Goal: Find specific page/section: Find specific page/section

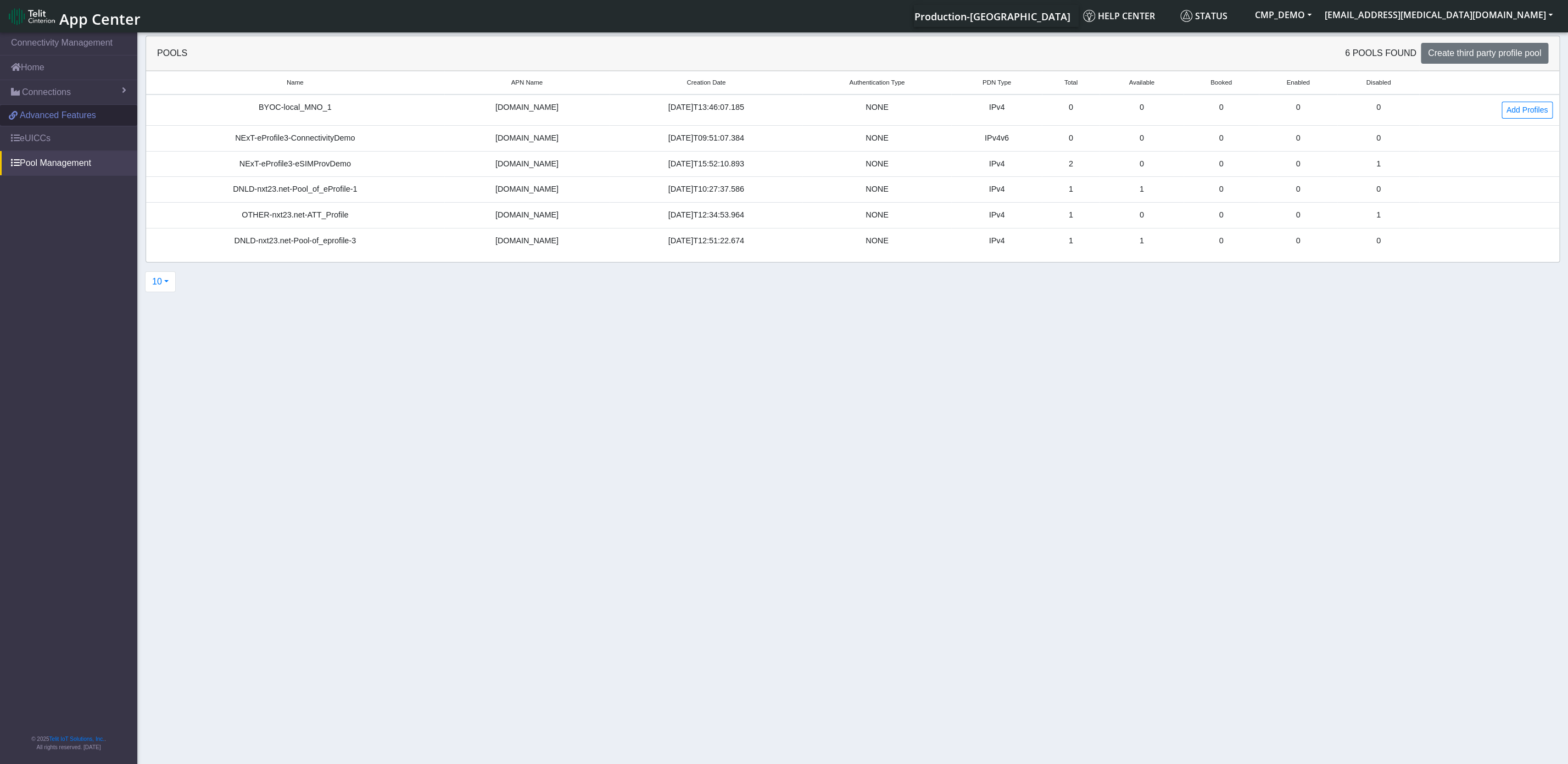
click at [53, 118] on span "Advanced Features" at bounding box center [58, 115] width 77 height 13
click at [48, 99] on span "Connections" at bounding box center [46, 92] width 49 height 13
click at [47, 118] on link "List" at bounding box center [68, 116] width 137 height 23
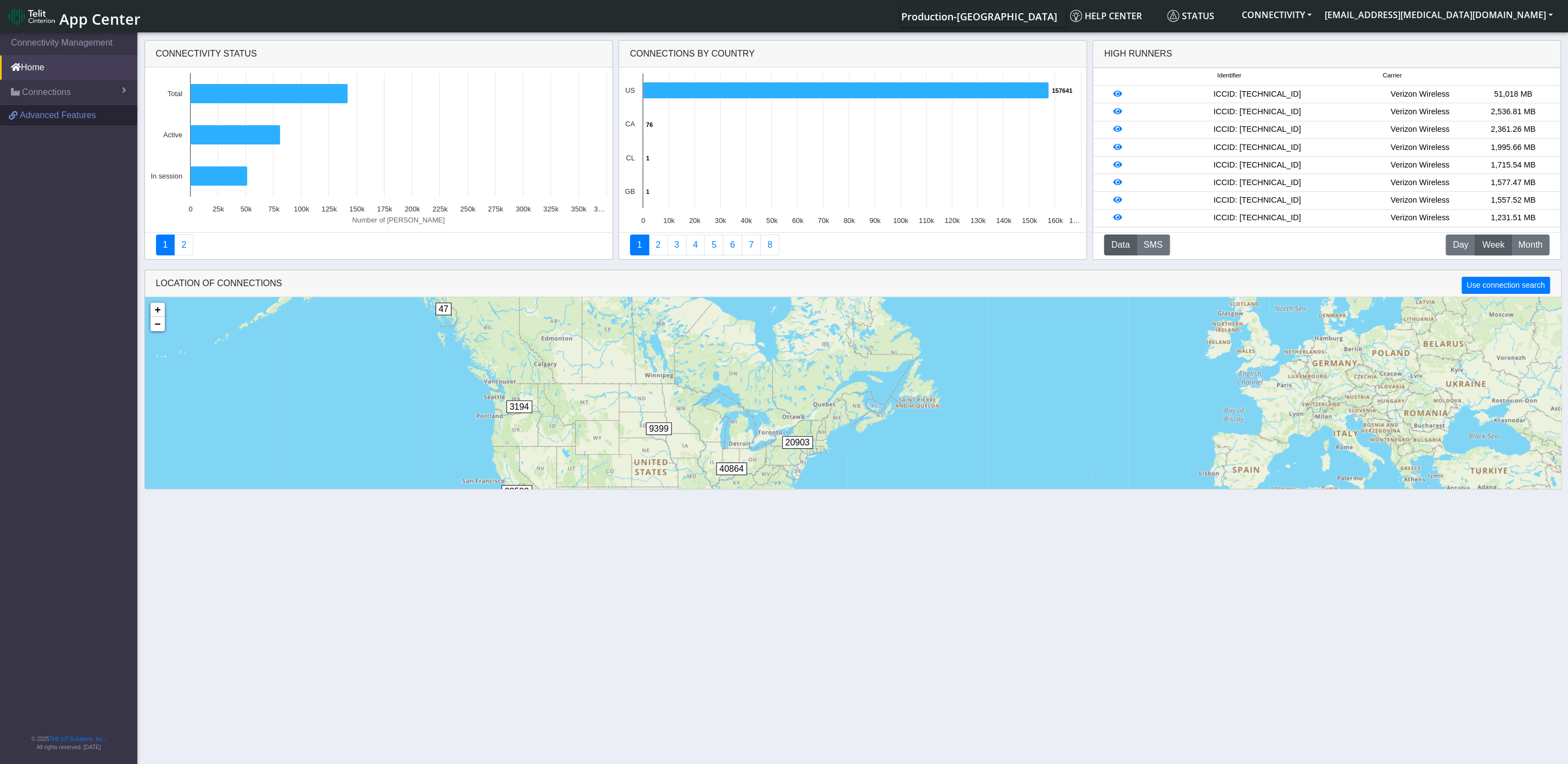
click at [42, 122] on span "Advanced Features" at bounding box center [58, 115] width 77 height 13
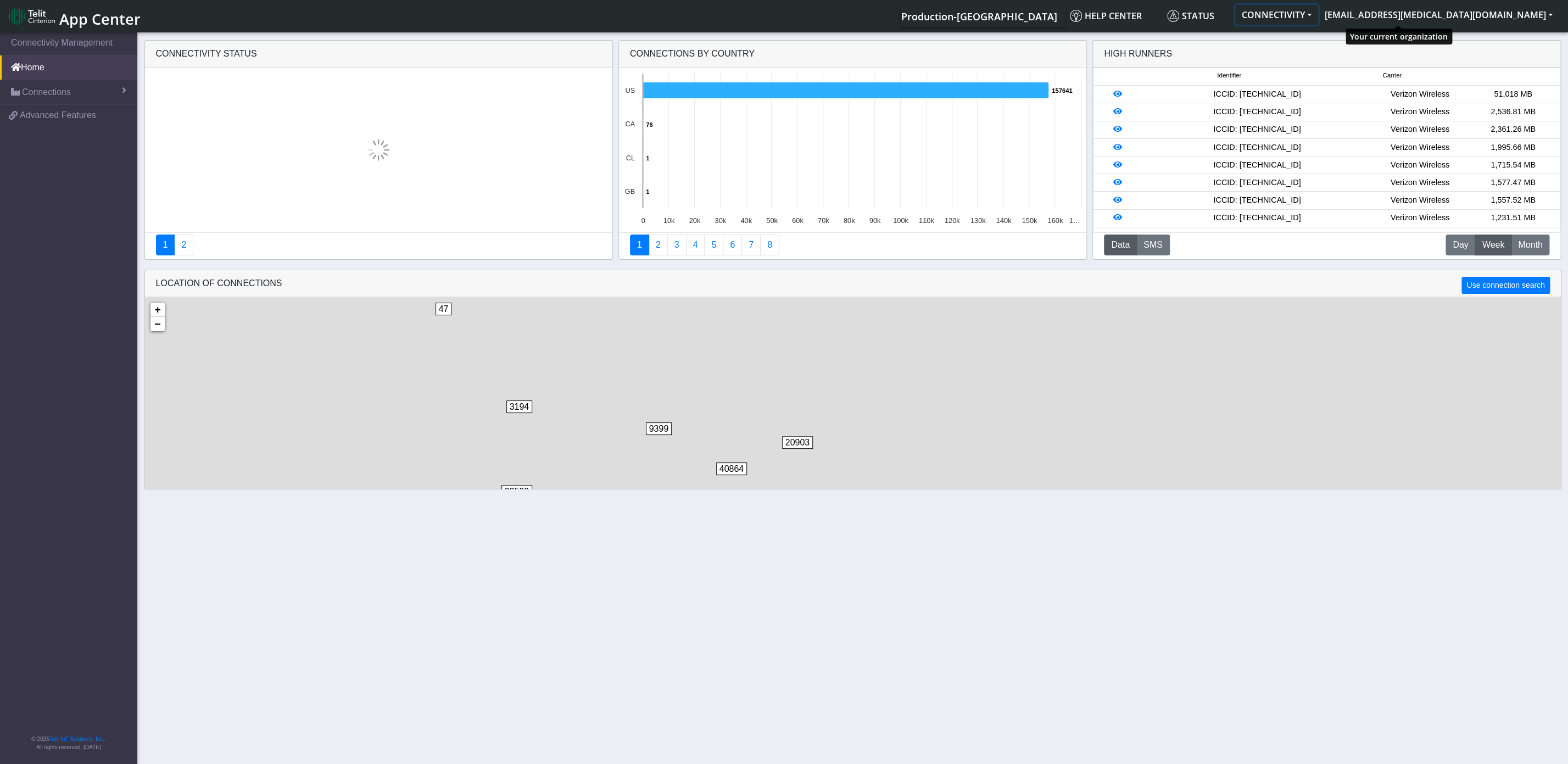
click at [1318, 15] on button "CONNECTIVITY" at bounding box center [1276, 15] width 83 height 20
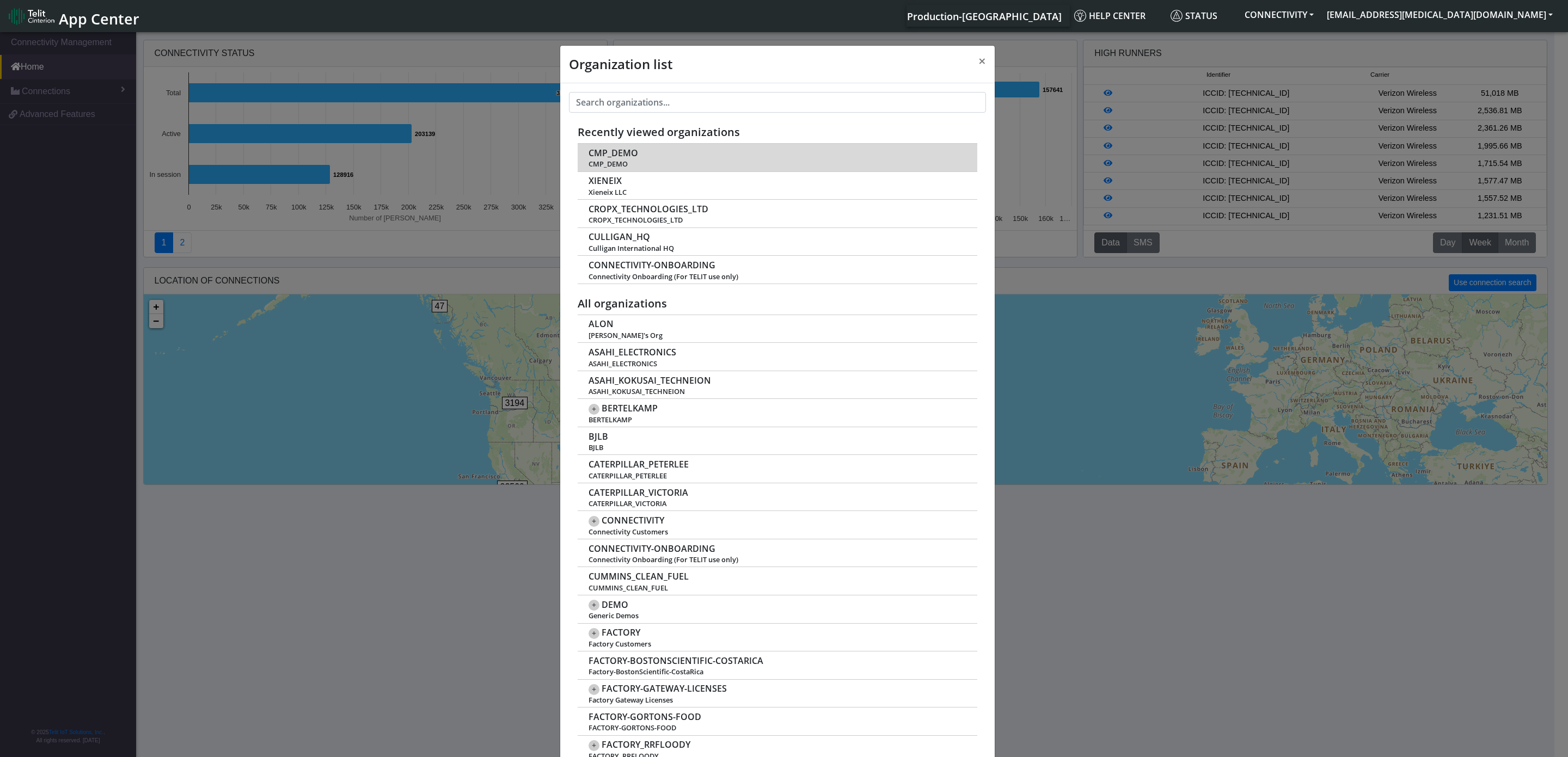
click at [604, 157] on span "CMP_DEMO" at bounding box center [613, 153] width 50 height 10
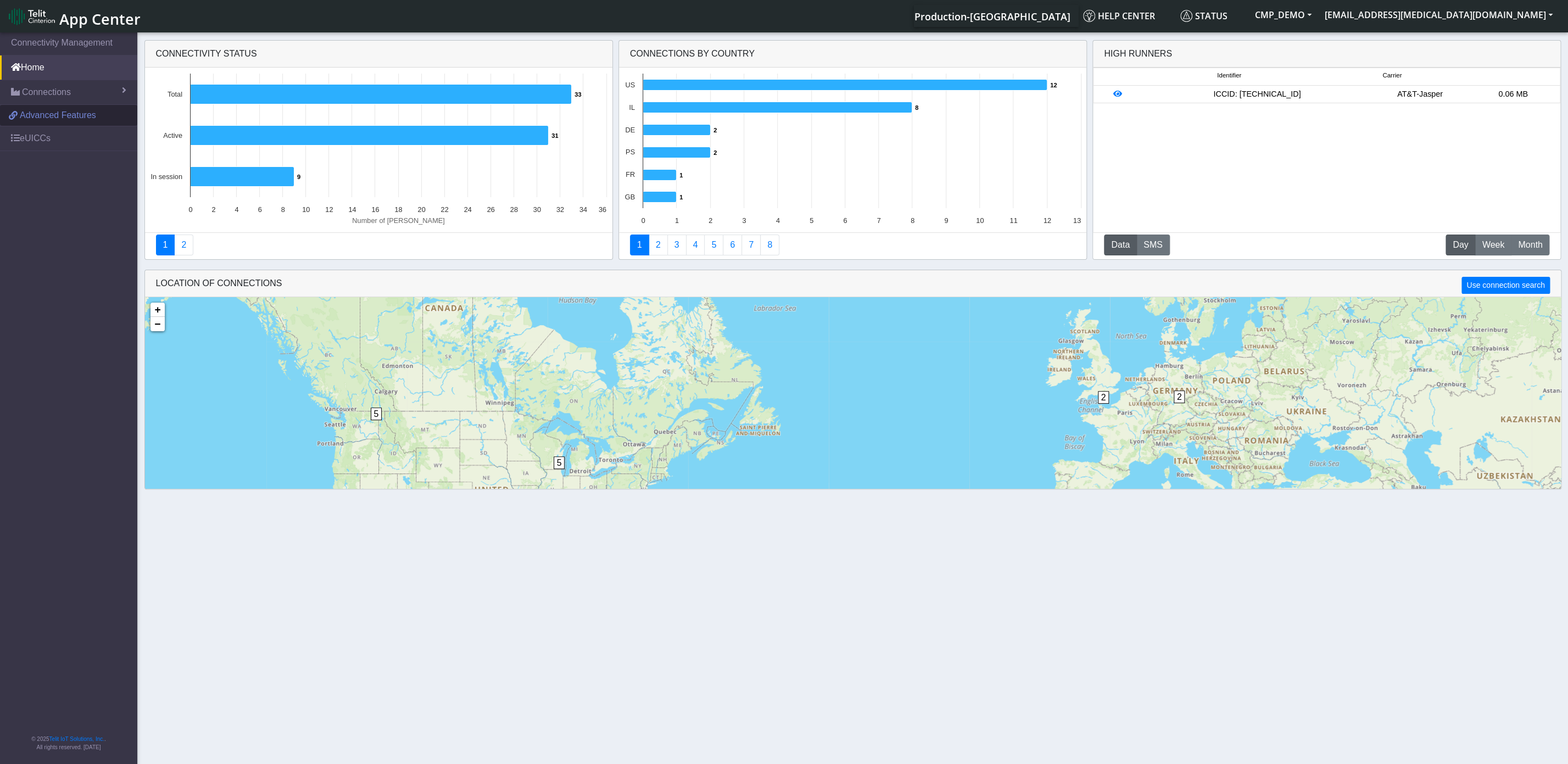
click at [66, 120] on span "Advanced Features" at bounding box center [58, 115] width 77 height 13
click at [1318, 17] on button "CMP_DEMO" at bounding box center [1283, 15] width 70 height 20
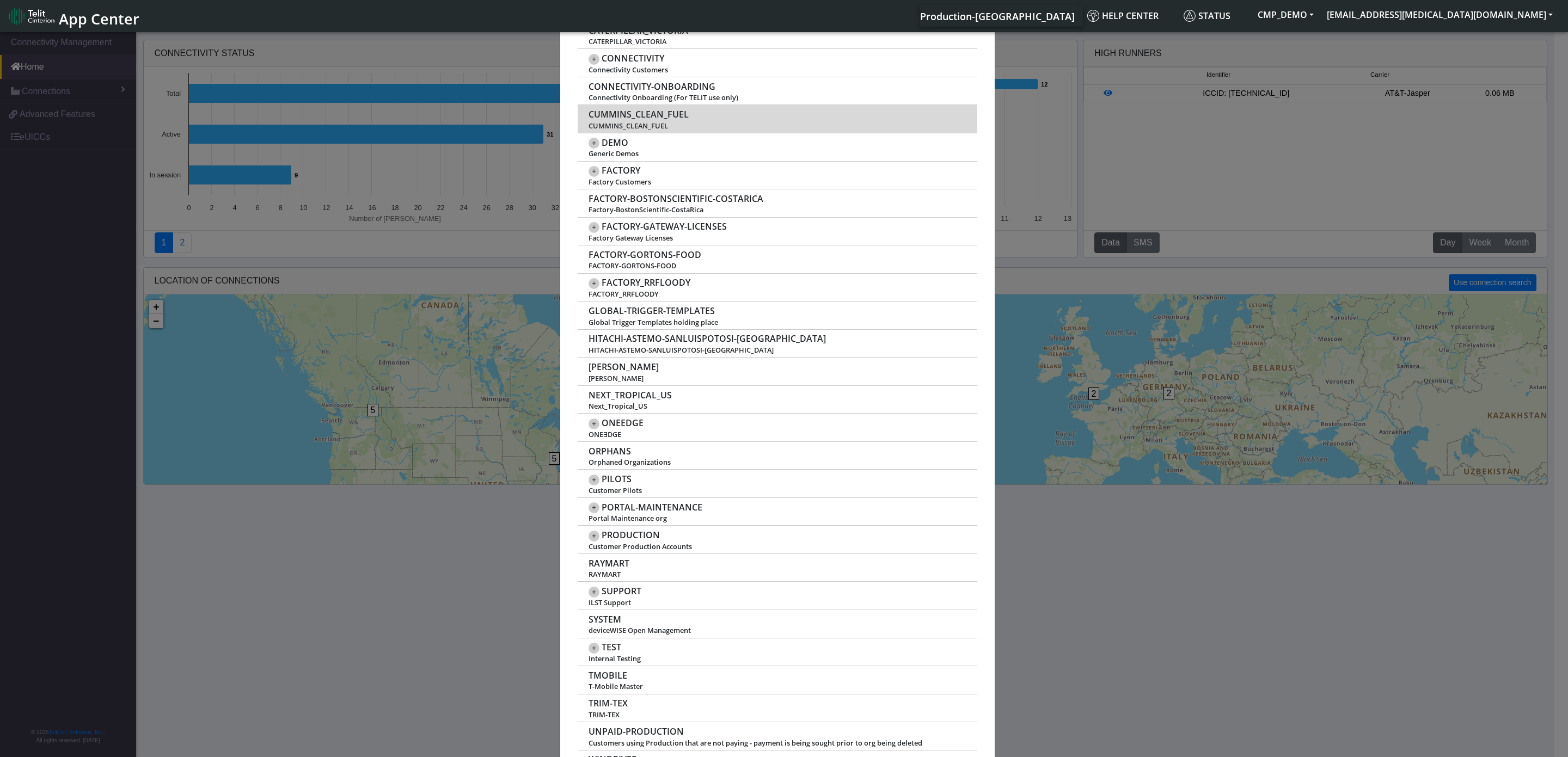
scroll to position [480, 0]
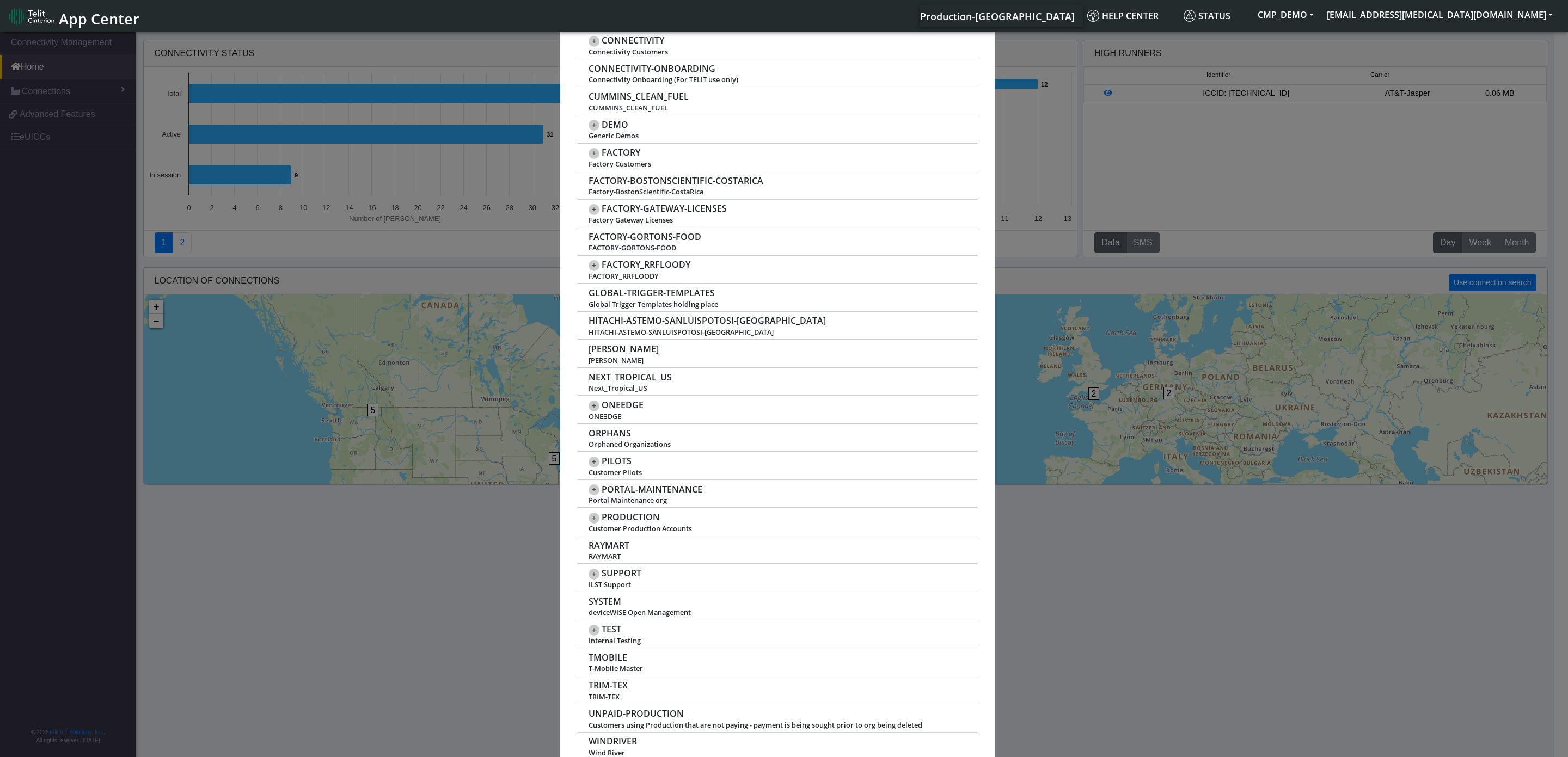
click at [91, 21] on span "App Center" at bounding box center [99, 19] width 80 height 20
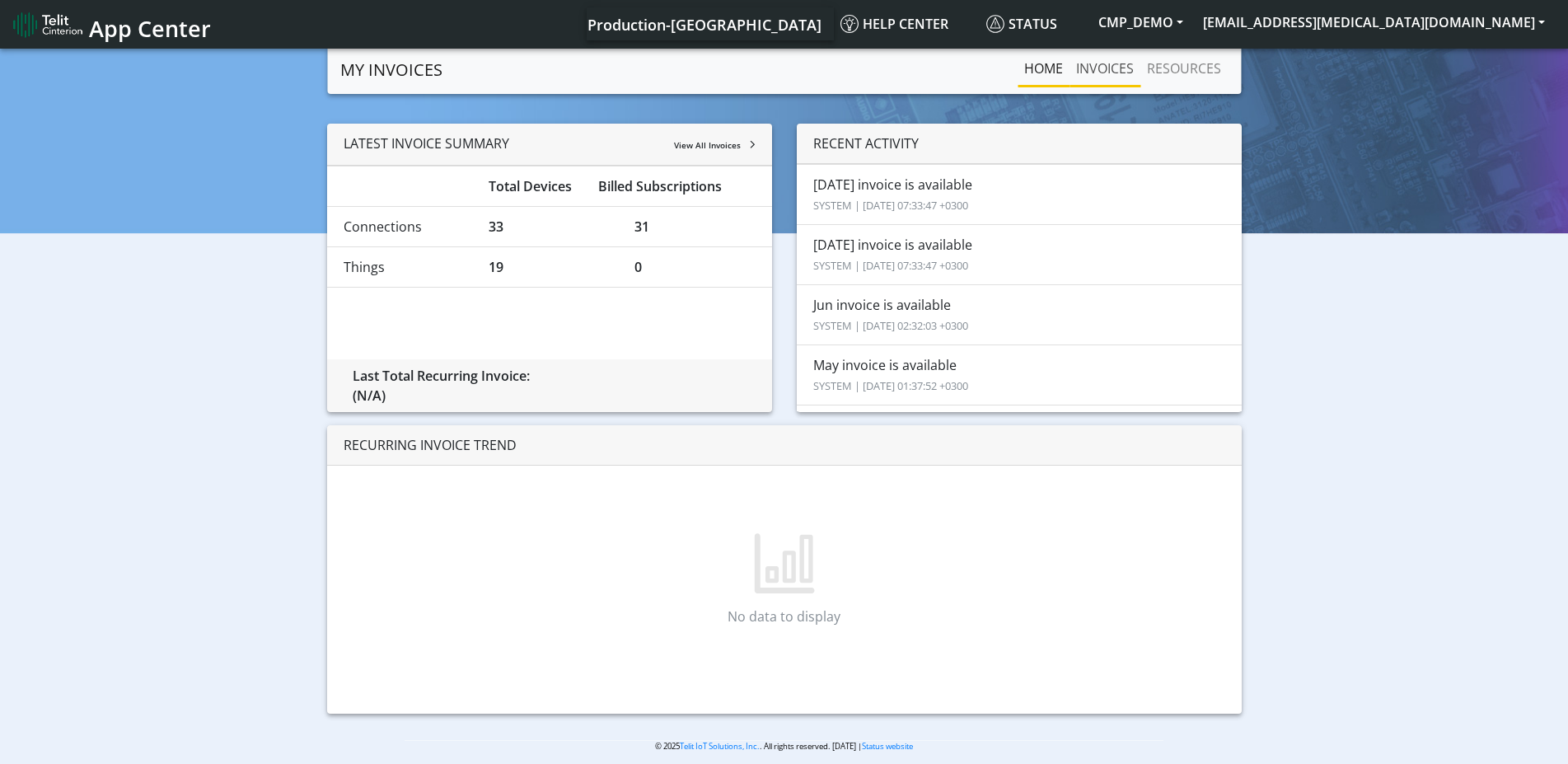
click at [1111, 65] on link "INVOICES" at bounding box center [1105, 69] width 70 height 33
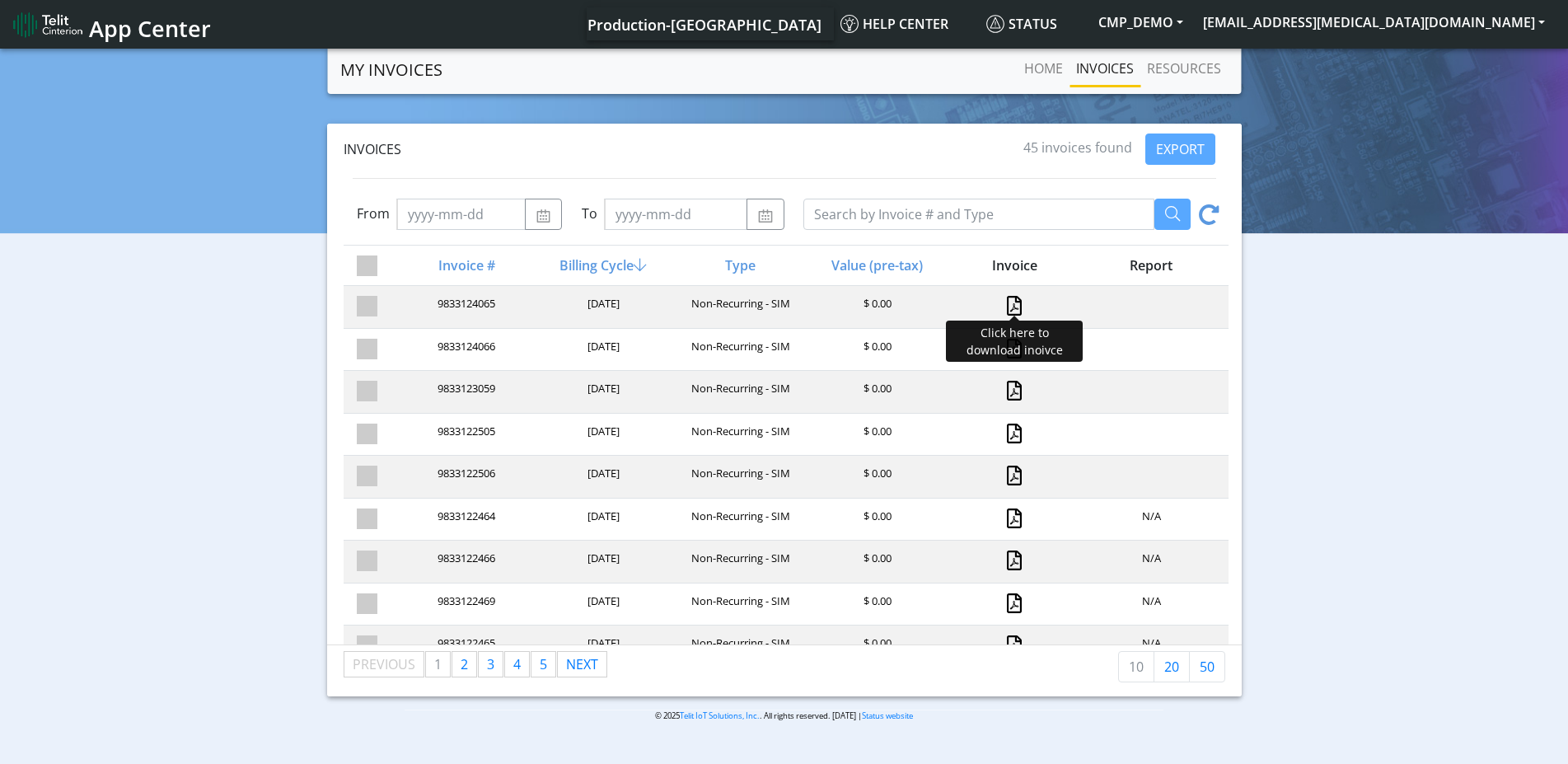
click at [1009, 306] on link at bounding box center [1014, 305] width 14 height 19
